Goal: Task Accomplishment & Management: Complete application form

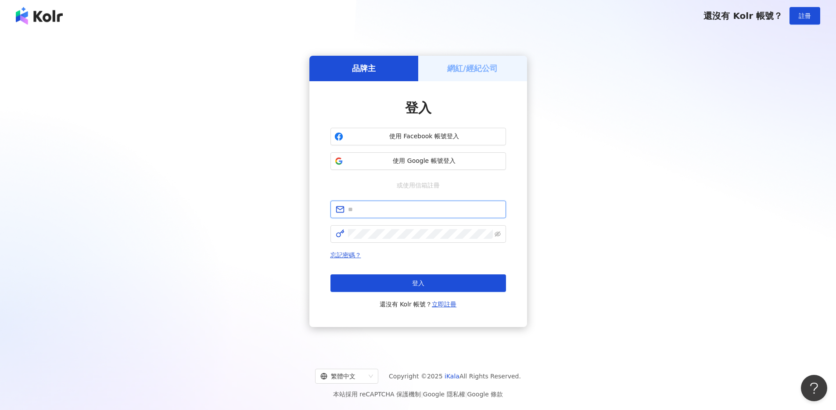
click at [384, 209] on input "text" at bounding box center [424, 209] width 153 height 10
type input "**********"
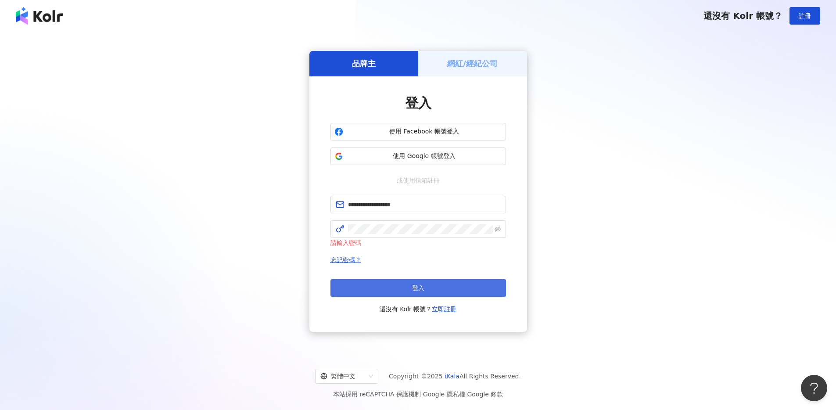
click at [382, 279] on button "登入" at bounding box center [417, 288] width 175 height 18
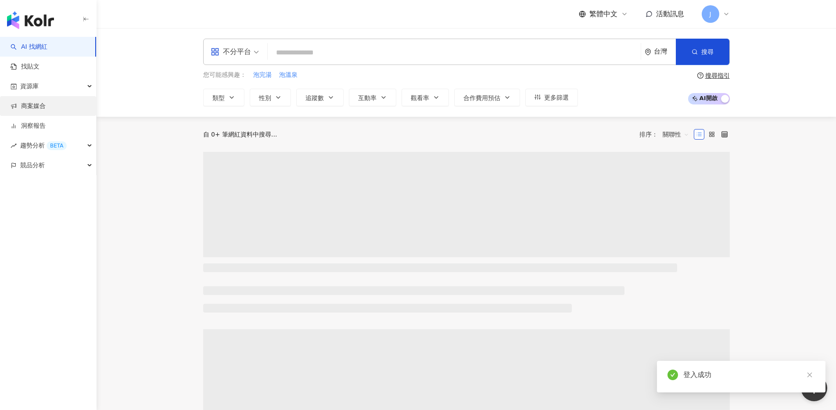
click at [32, 109] on link "商案媒合" at bounding box center [28, 106] width 35 height 9
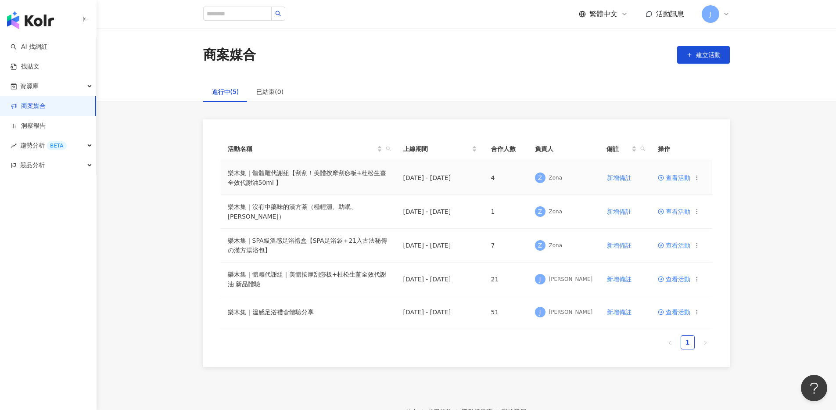
click at [664, 177] on span at bounding box center [662, 177] width 8 height 7
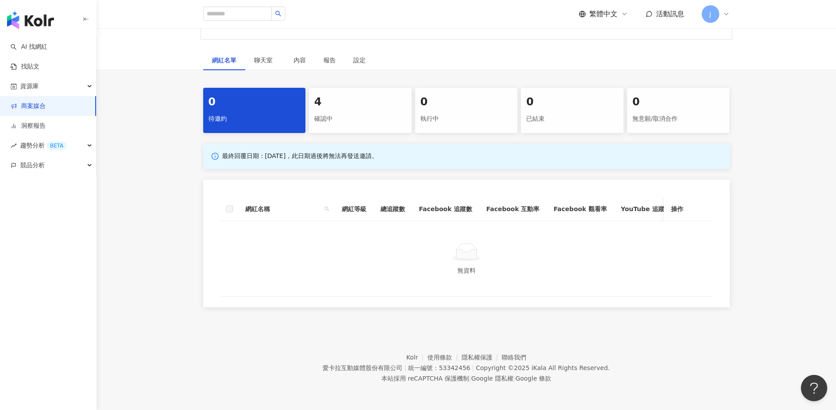
scroll to position [421, 0]
click at [336, 95] on div "4" at bounding box center [360, 102] width 92 height 15
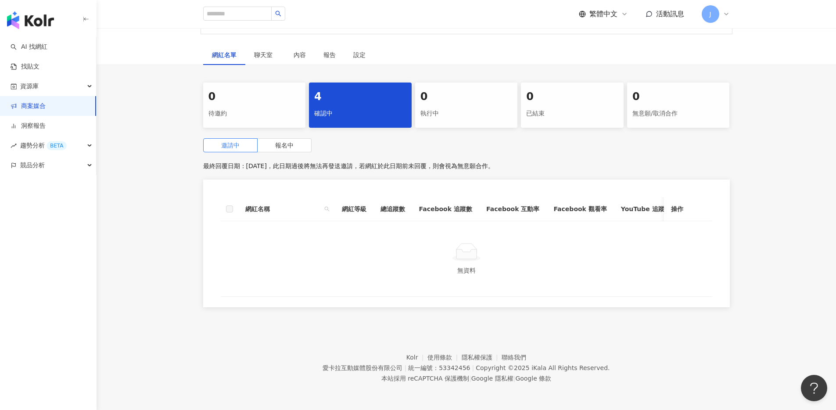
scroll to position [340, 0]
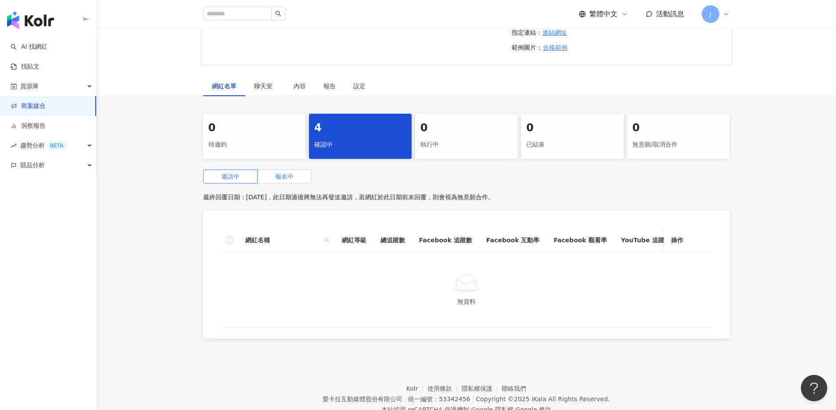
click at [294, 183] on label "報名中" at bounding box center [285, 176] width 54 height 14
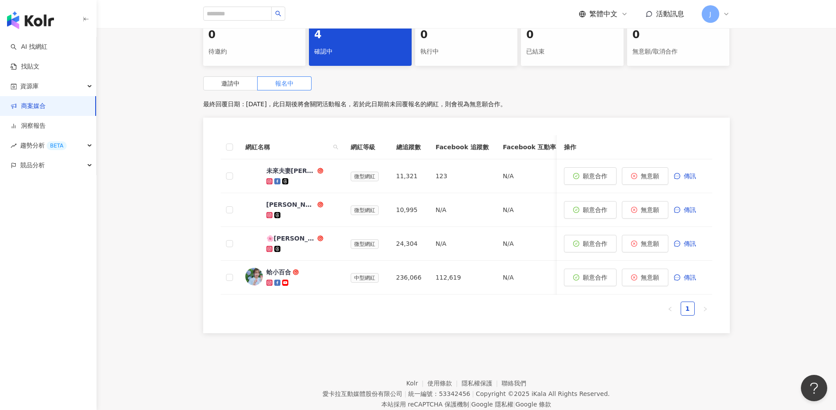
scroll to position [433, 0]
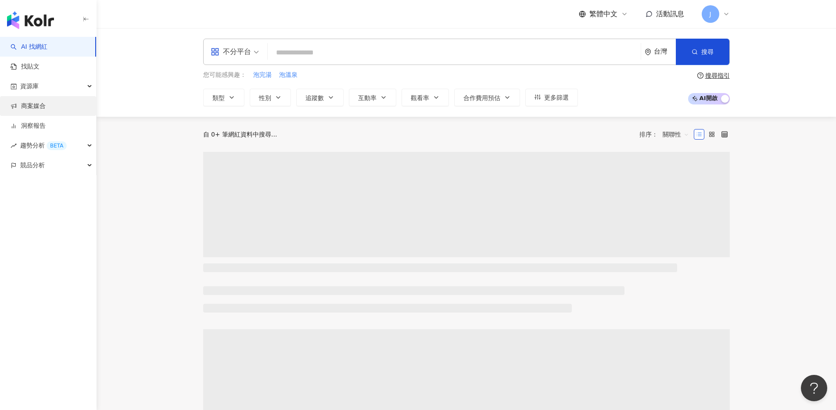
click at [46, 109] on link "商案媒合" at bounding box center [28, 106] width 35 height 9
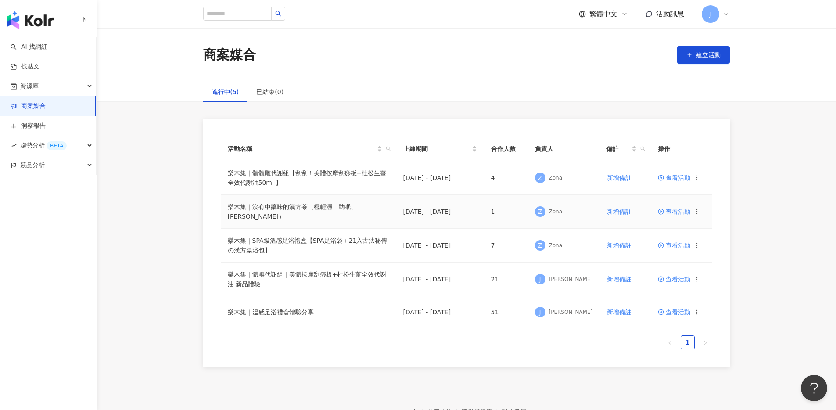
click at [670, 213] on span "查看活動" at bounding box center [674, 211] width 32 height 6
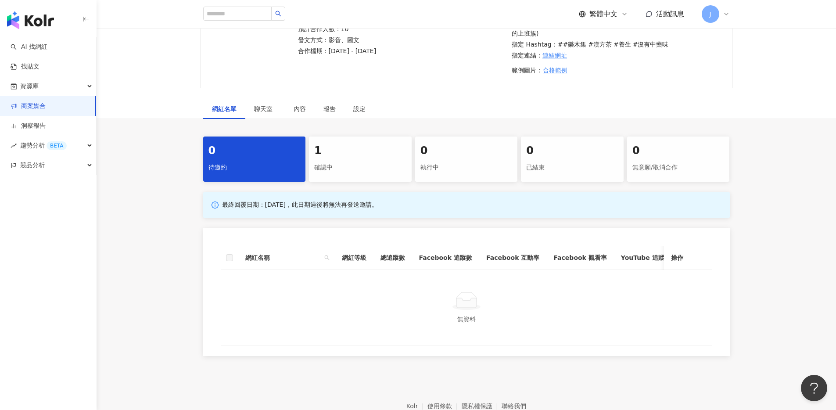
scroll to position [123, 0]
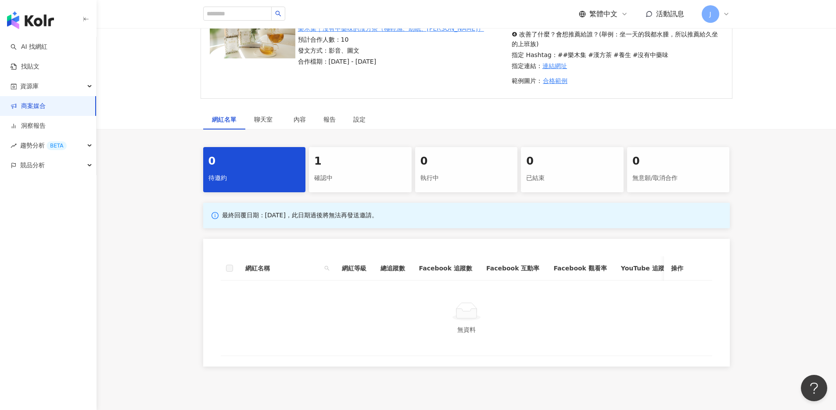
click at [331, 185] on div "確認中" at bounding box center [360, 178] width 92 height 15
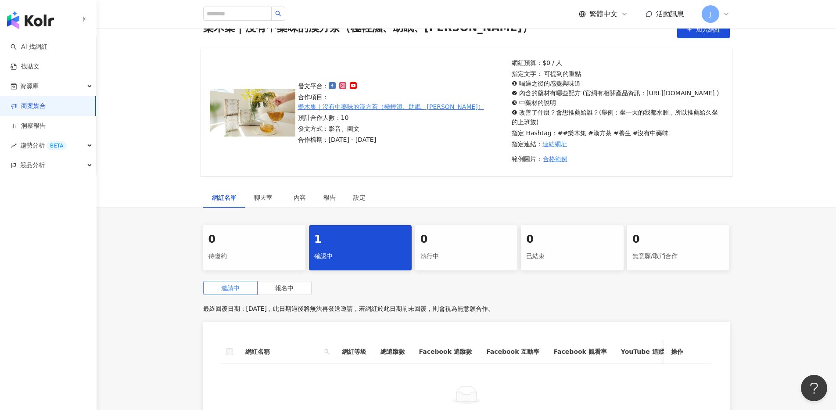
scroll to position [44, 0]
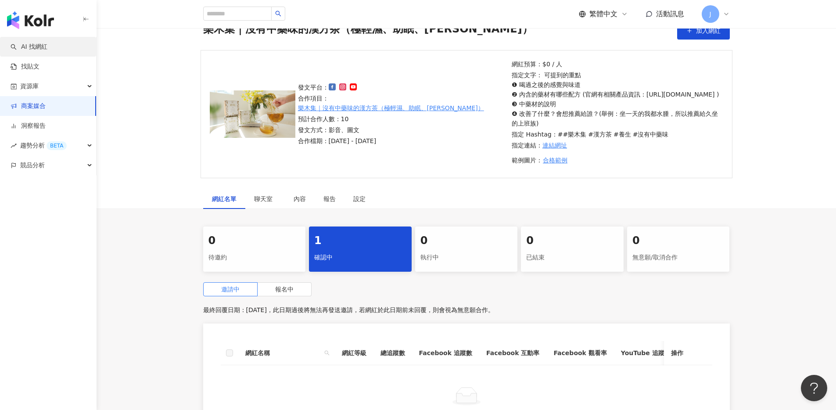
click at [41, 46] on link "AI 找網紅" at bounding box center [29, 47] width 37 height 9
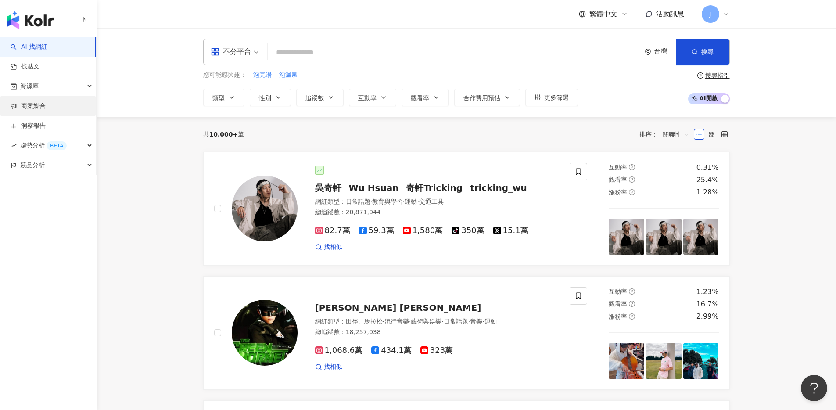
click at [46, 111] on link "商案媒合" at bounding box center [28, 106] width 35 height 9
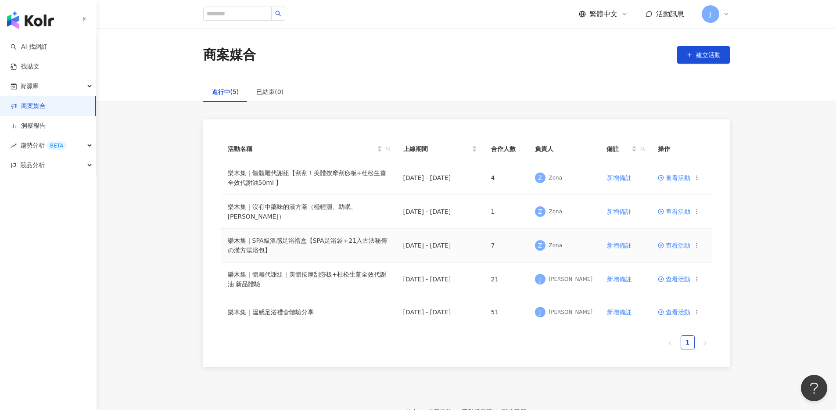
click at [677, 245] on span "查看活動" at bounding box center [674, 245] width 32 height 6
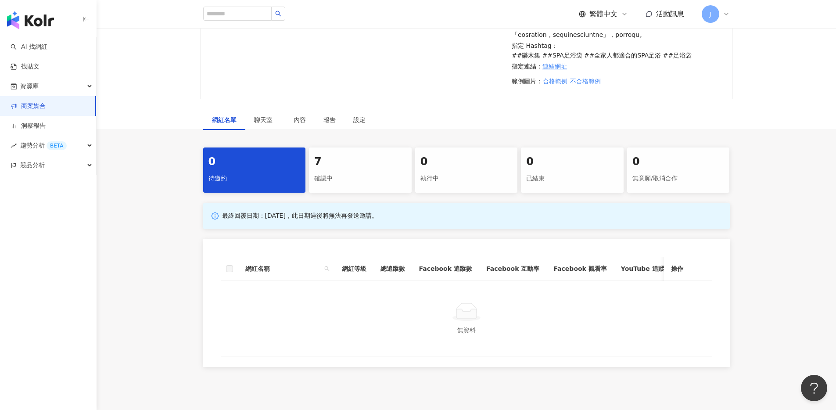
scroll to position [202, 0]
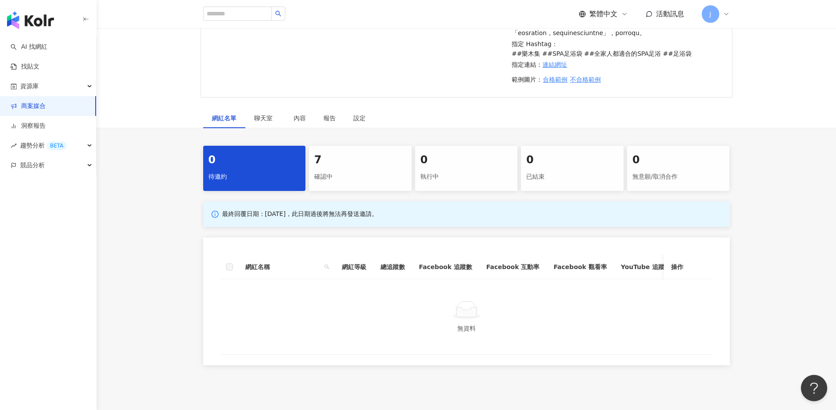
click at [322, 168] on div "7" at bounding box center [360, 160] width 92 height 15
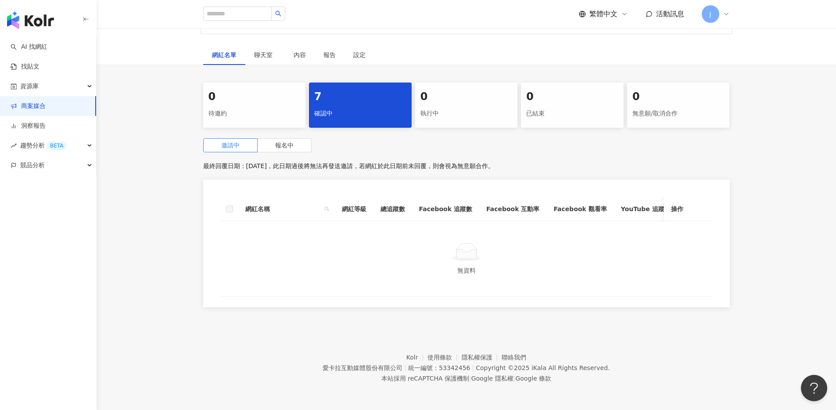
scroll to position [339, 0]
click at [290, 144] on label "報名中" at bounding box center [285, 145] width 54 height 14
click at [46, 107] on link "商案媒合" at bounding box center [28, 106] width 35 height 9
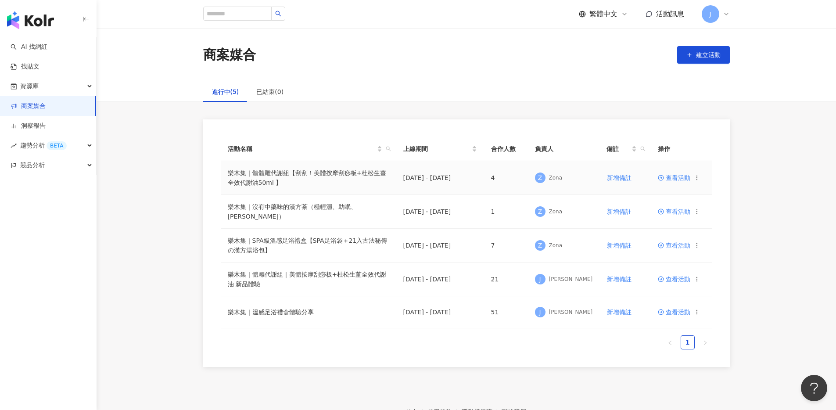
click at [686, 179] on span "查看活動" at bounding box center [674, 178] width 32 height 6
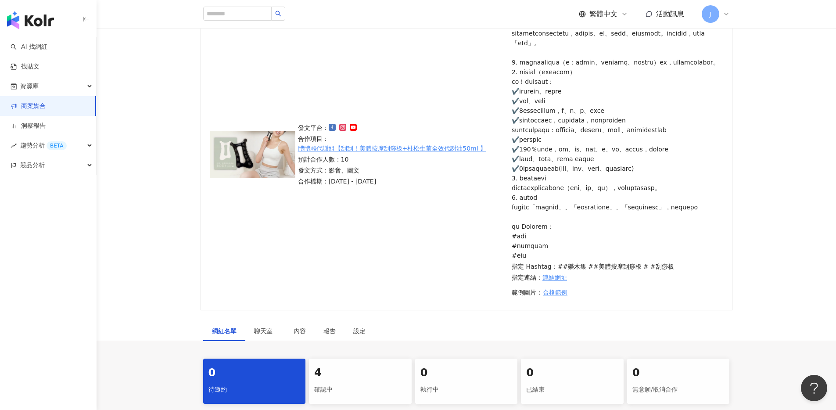
scroll to position [120, 0]
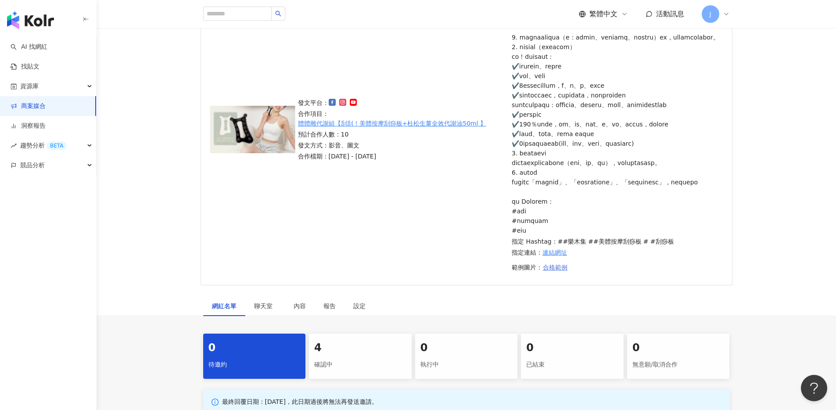
click at [557, 271] on span "合格範例" at bounding box center [555, 267] width 25 height 7
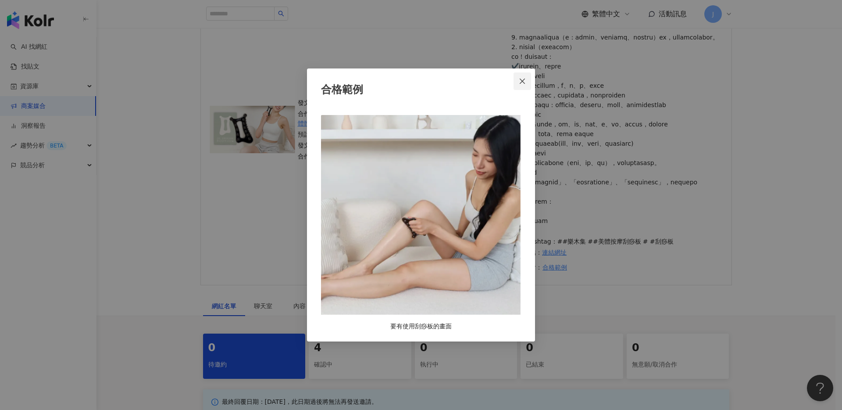
click at [524, 79] on icon "close" at bounding box center [522, 81] width 5 height 5
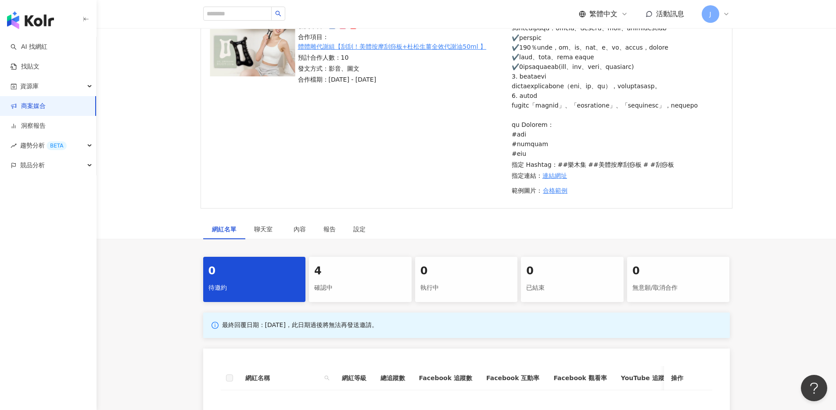
scroll to position [261, 0]
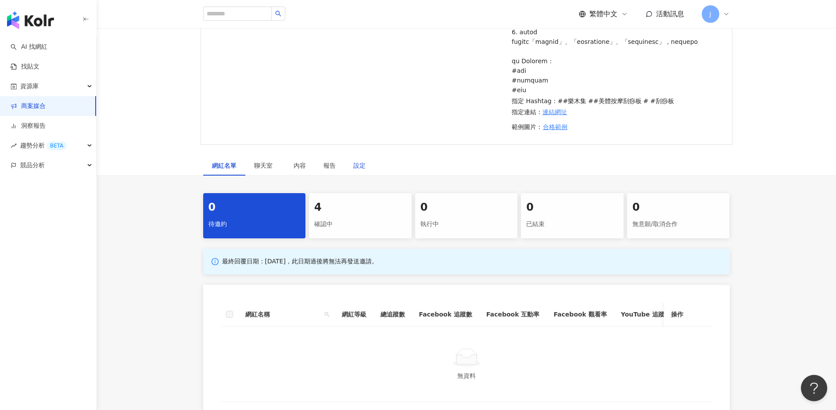
click at [360, 170] on div "設定" at bounding box center [359, 166] width 12 height 10
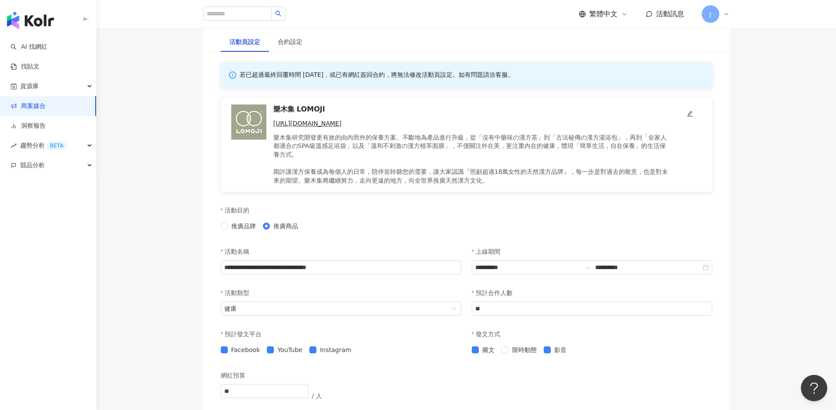
scroll to position [618, 0]
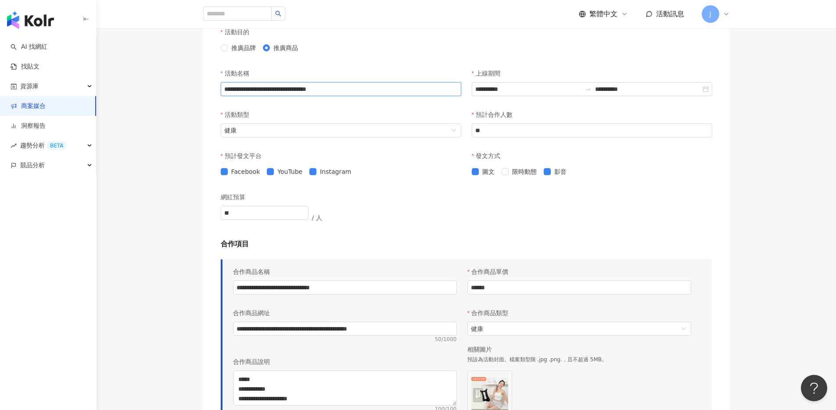
click at [256, 96] on input "**********" at bounding box center [341, 89] width 240 height 14
type input "**********"
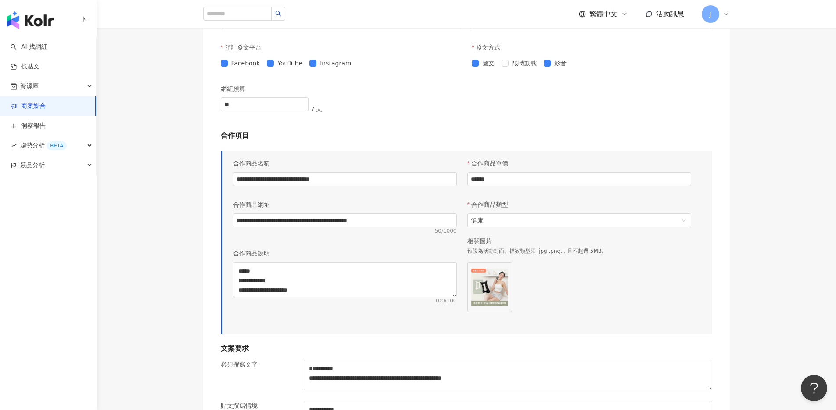
scroll to position [728, 0]
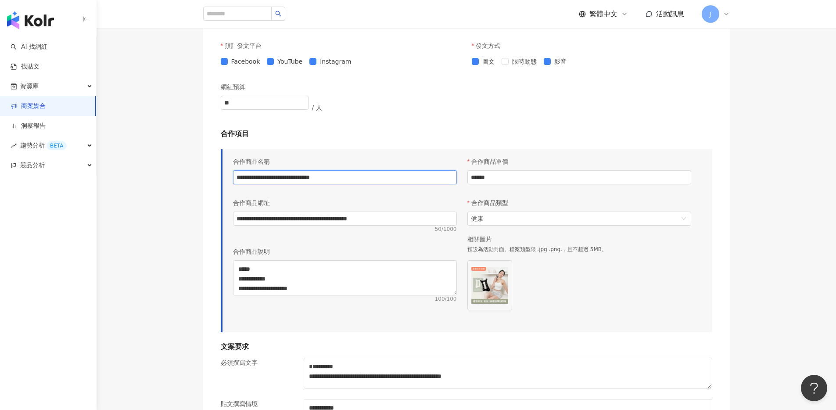
click at [242, 184] on input "**********" at bounding box center [345, 177] width 224 height 14
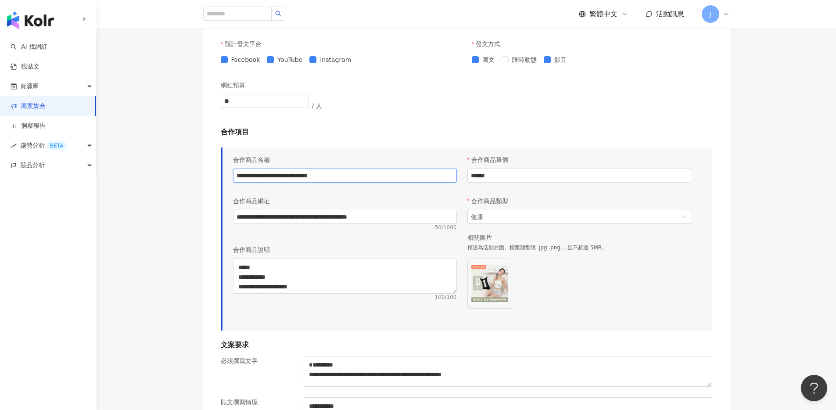
scroll to position [882, 0]
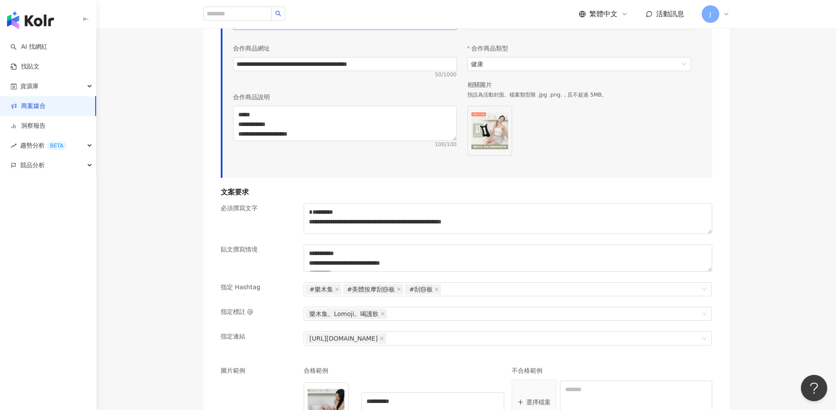
type input "**********"
drag, startPoint x: 500, startPoint y: 70, endPoint x: 455, endPoint y: 70, distance: 44.3
click at [455, 70] on div "**********" at bounding box center [462, 83] width 469 height 171
click at [304, 169] on div "**********" at bounding box center [345, 83] width 234 height 171
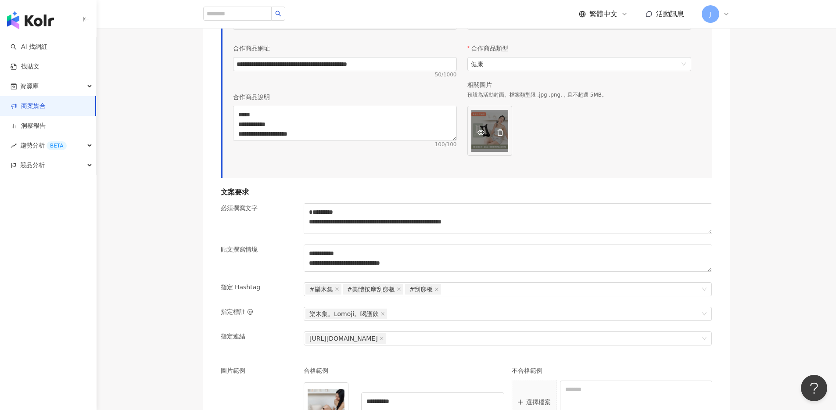
click at [499, 136] on icon "delete" at bounding box center [500, 132] width 7 height 7
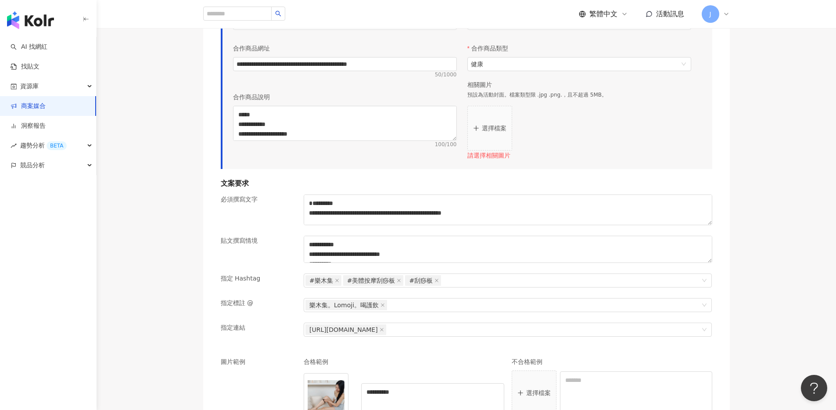
click at [499, 150] on button "選擇檔案" at bounding box center [489, 128] width 45 height 45
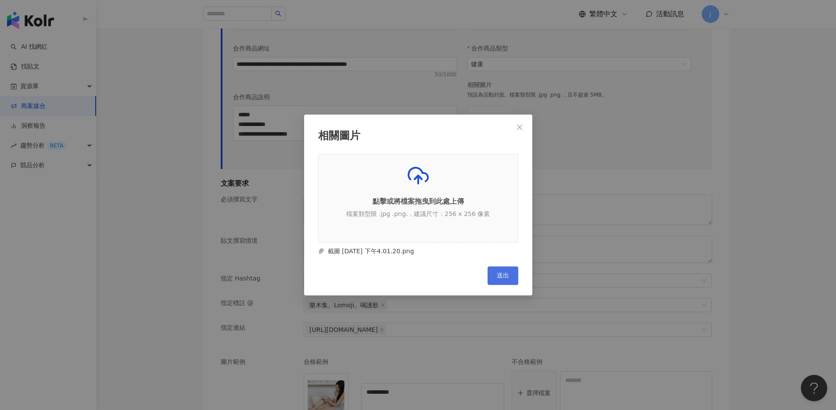
click at [499, 273] on span "送出" at bounding box center [503, 275] width 12 height 7
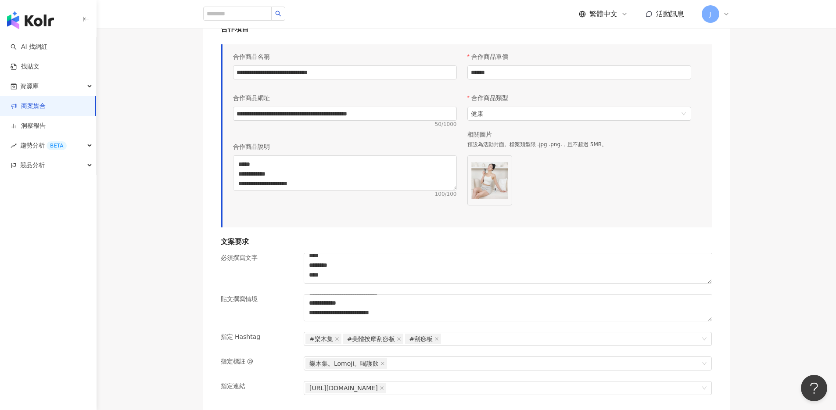
scroll to position [834, 0]
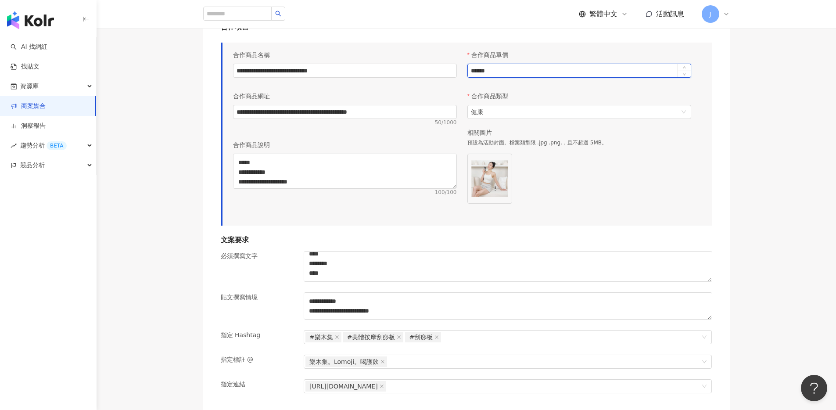
drag, startPoint x: 511, startPoint y: 117, endPoint x: 471, endPoint y: 112, distance: 39.7
click at [471, 77] on input "******" at bounding box center [579, 70] width 223 height 13
type input "*"
type input "******"
click at [701, 226] on div "**********" at bounding box center [466, 134] width 491 height 183
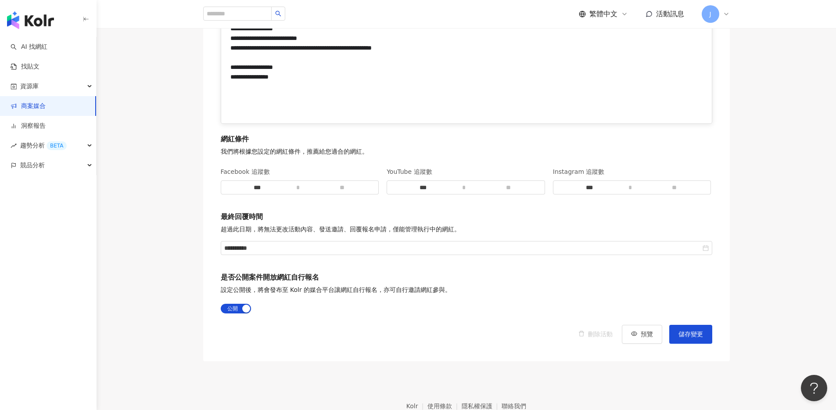
scroll to position [1458, 0]
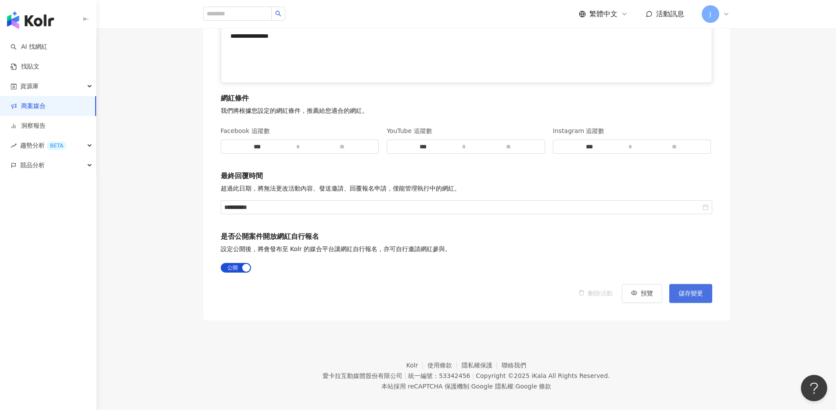
click at [688, 297] on span "儲存變更" at bounding box center [690, 293] width 25 height 7
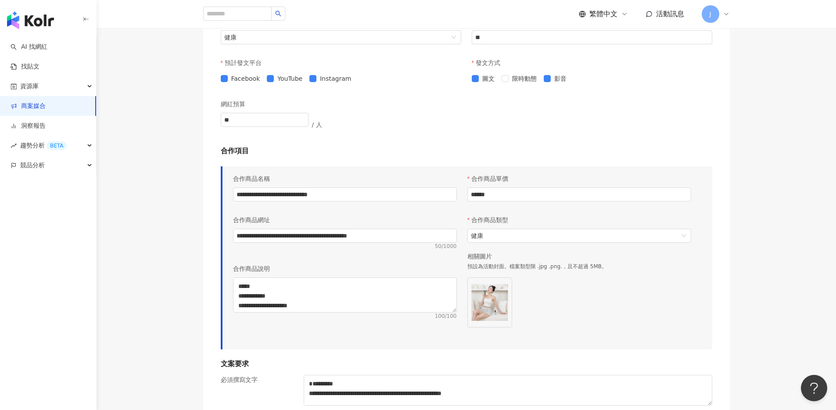
scroll to position [756, 0]
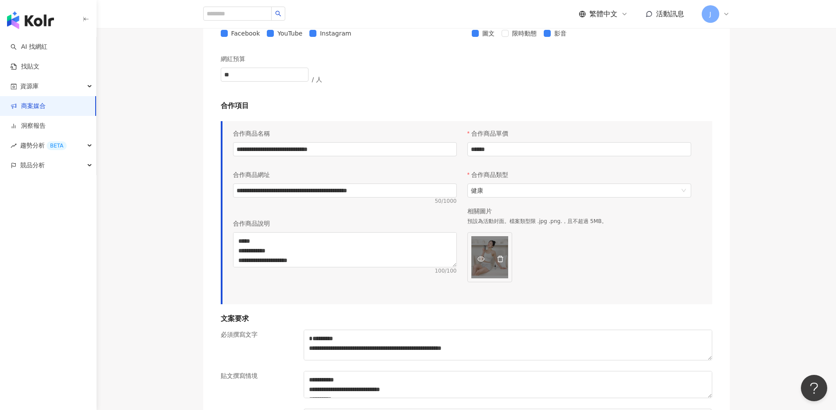
click at [501, 262] on icon "delete" at bounding box center [500, 258] width 7 height 7
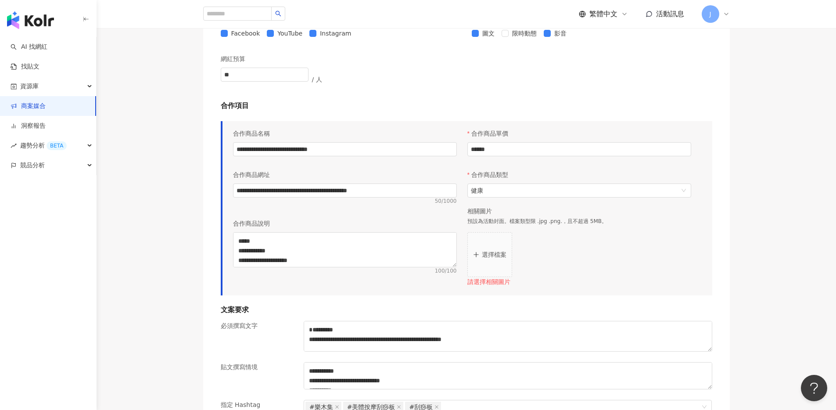
click at [490, 258] on p "選擇檔案" at bounding box center [494, 254] width 25 height 7
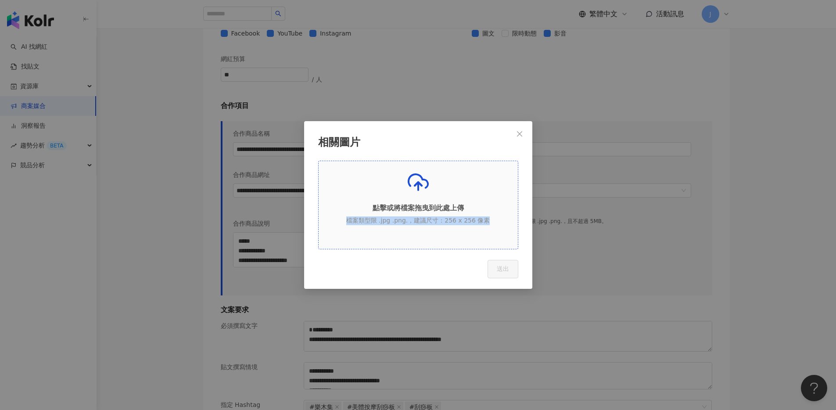
drag, startPoint x: 480, startPoint y: 263, endPoint x: 473, endPoint y: 215, distance: 47.9
click at [473, 215] on div "相關圖片 點擊或將檔案拖曳到此處上傳 檔案類型限 .jpg .png.，建議尺寸：256 x 256 像素 Cancel 送出" at bounding box center [418, 205] width 836 height 410
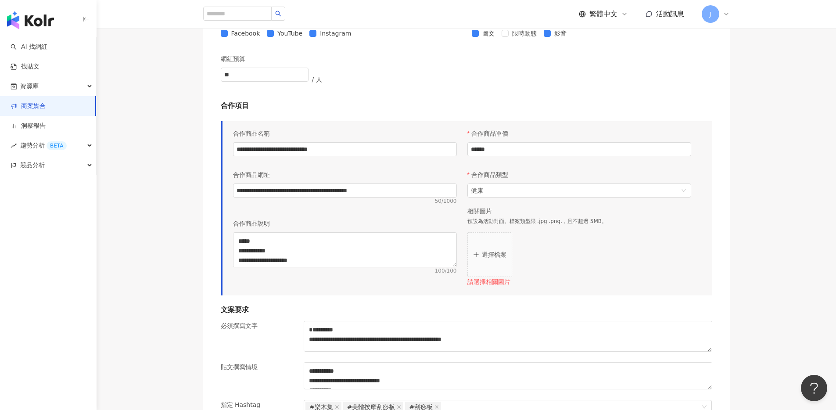
click at [504, 277] on button "選擇檔案" at bounding box center [489, 254] width 45 height 45
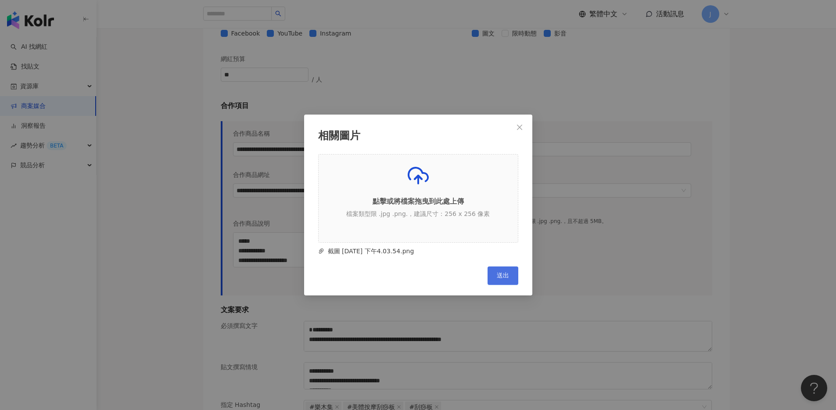
click at [504, 275] on span "送出" at bounding box center [503, 275] width 12 height 7
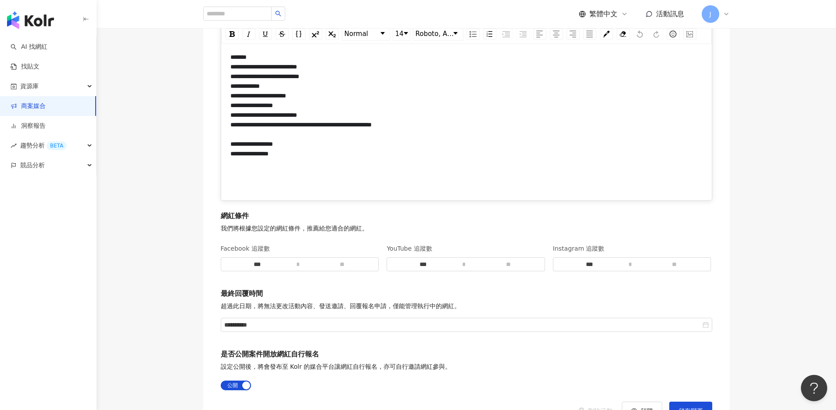
scroll to position [1514, 0]
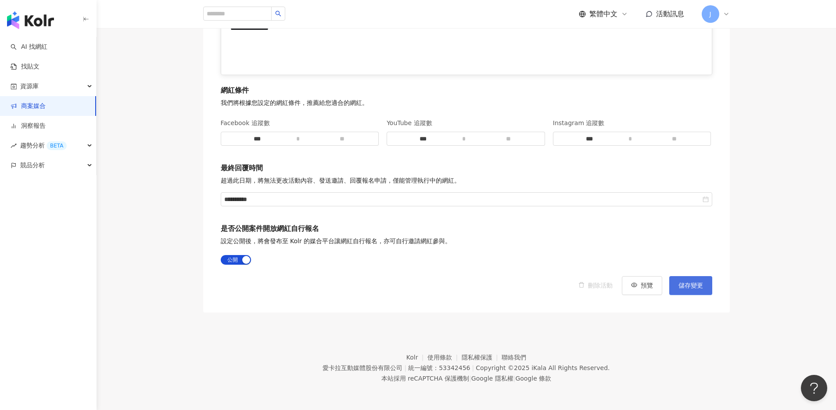
click at [678, 283] on span "儲存變更" at bounding box center [690, 285] width 25 height 7
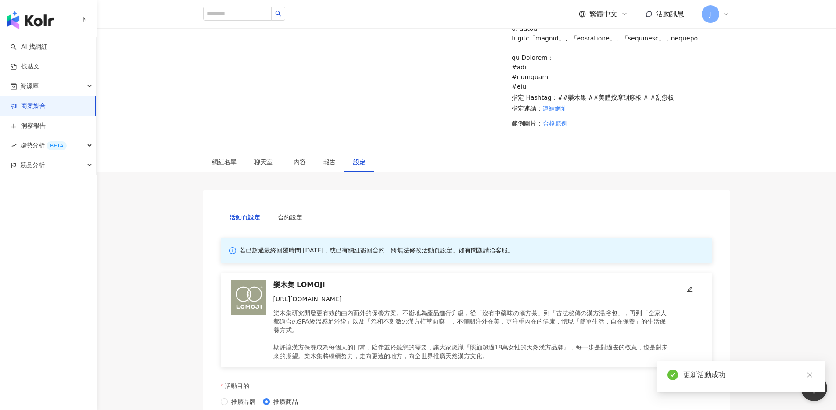
scroll to position [0, 0]
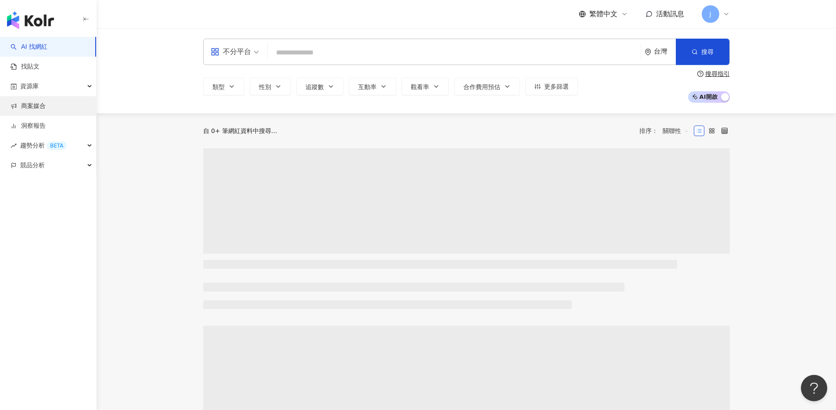
click at [46, 104] on link "商案媒合" at bounding box center [28, 106] width 35 height 9
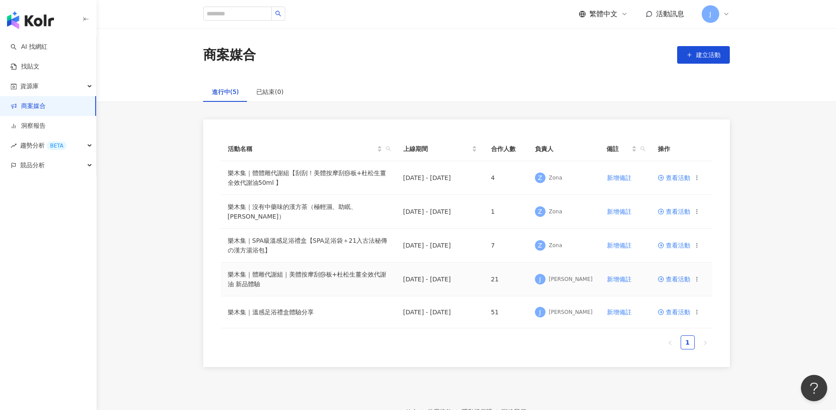
click at [670, 280] on span "查看活動" at bounding box center [674, 279] width 32 height 6
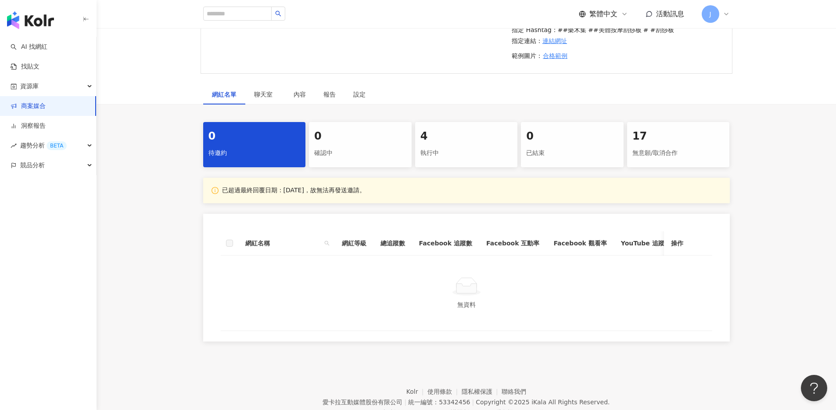
scroll to position [303, 0]
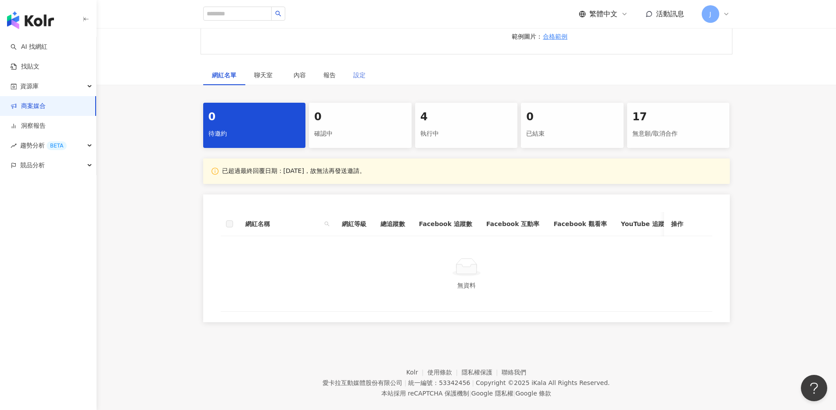
click at [358, 85] on div "設定" at bounding box center [359, 75] width 30 height 20
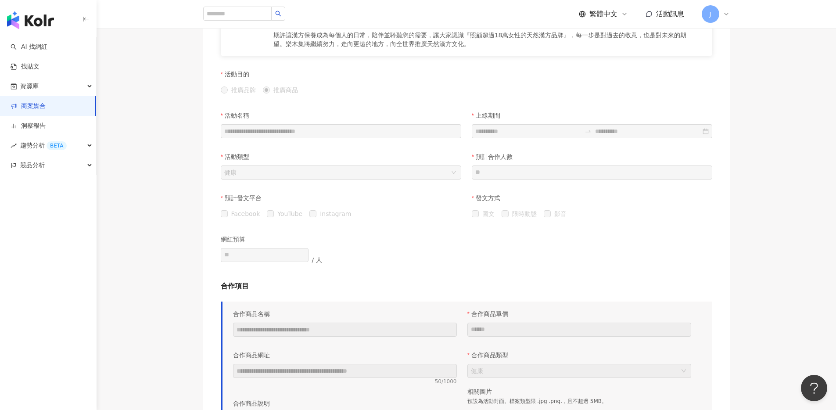
scroll to position [517, 0]
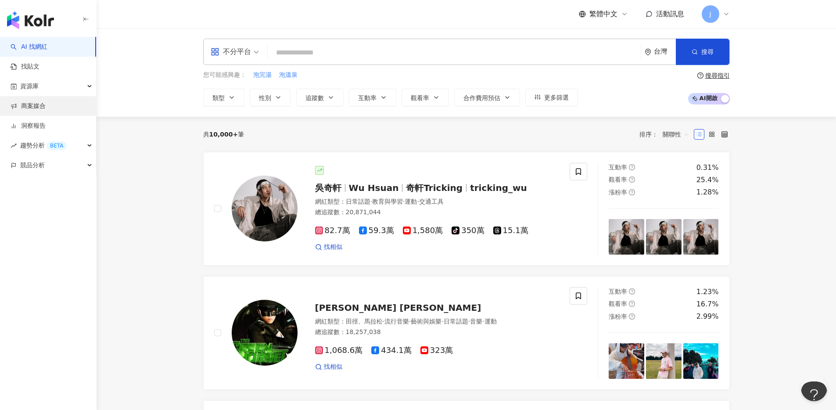
click at [41, 107] on link "商案媒合" at bounding box center [28, 106] width 35 height 9
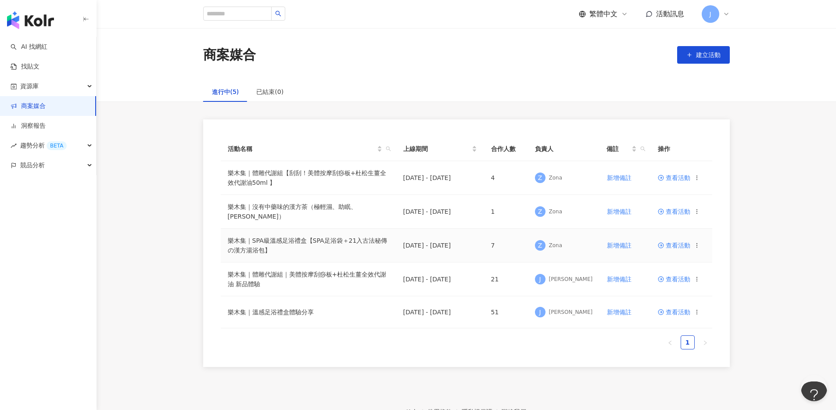
click at [671, 247] on td "查看活動" at bounding box center [681, 246] width 61 height 34
click at [670, 243] on span "查看活動" at bounding box center [674, 245] width 32 height 6
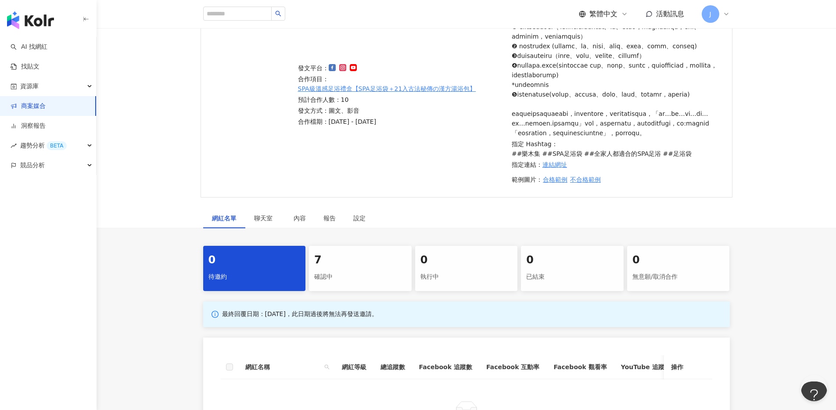
scroll to position [334, 0]
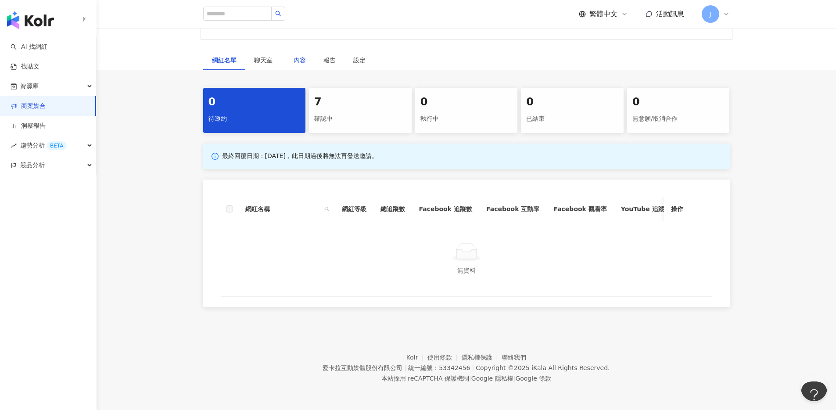
click at [294, 55] on div "內容" at bounding box center [300, 60] width 12 height 10
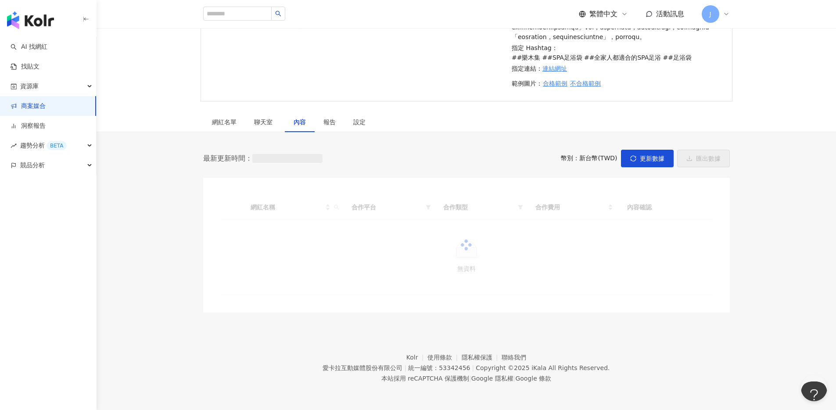
scroll to position [294, 0]
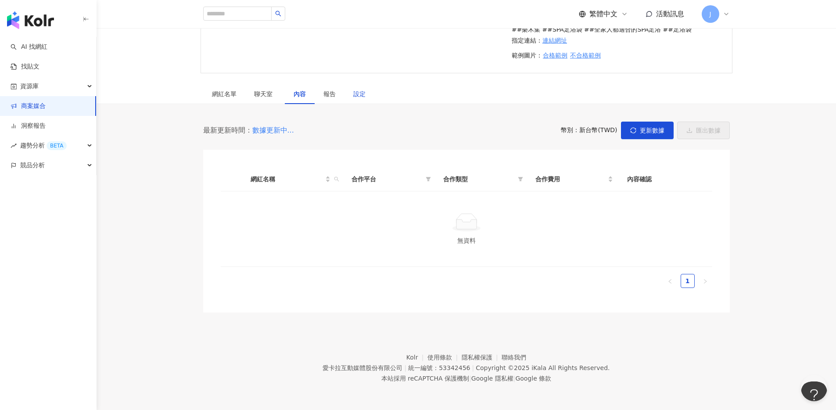
click at [360, 93] on div "設定" at bounding box center [359, 94] width 12 height 10
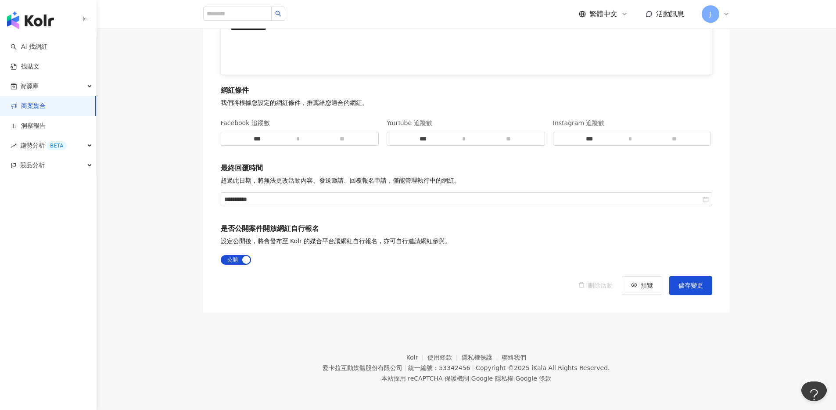
scroll to position [1428, 0]
